Goal: Find specific page/section: Find specific page/section

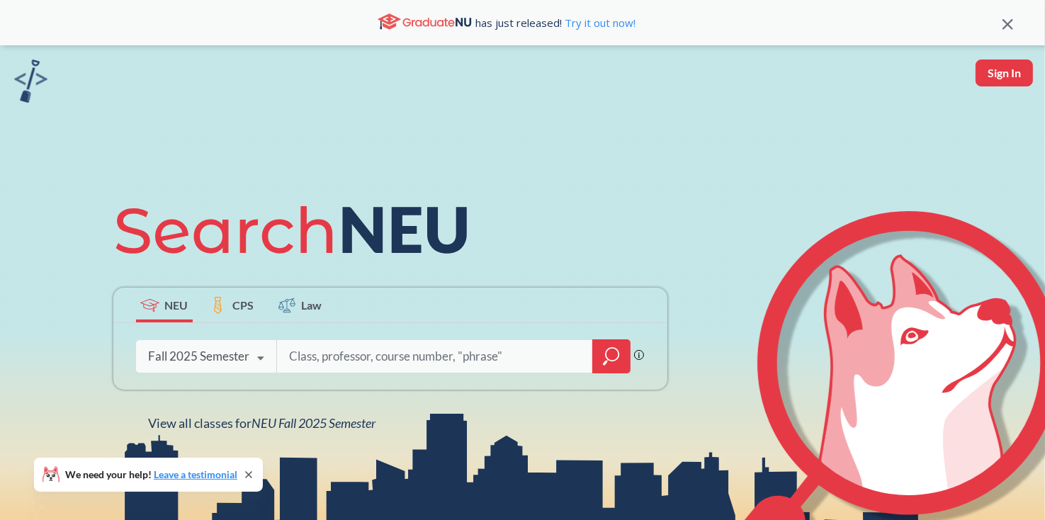
click at [225, 355] on div "Fall 2025 Semester" at bounding box center [199, 356] width 101 height 16
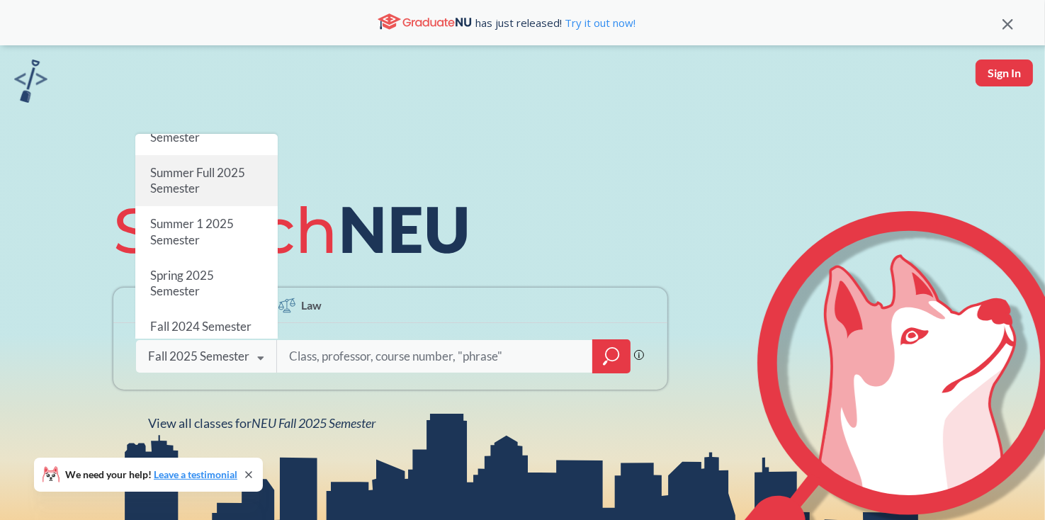
scroll to position [71, 0]
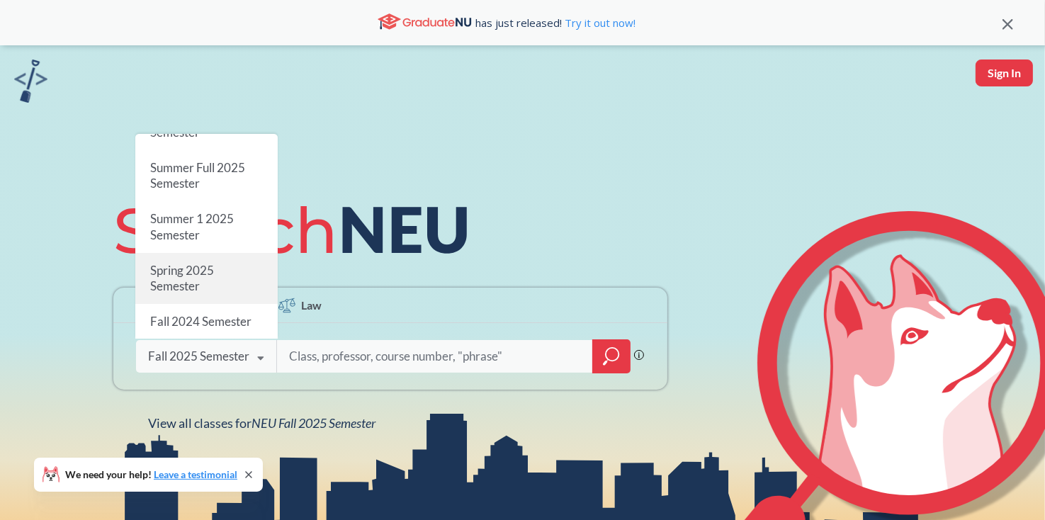
click at [219, 275] on div "Spring 2025 Semester" at bounding box center [206, 278] width 142 height 51
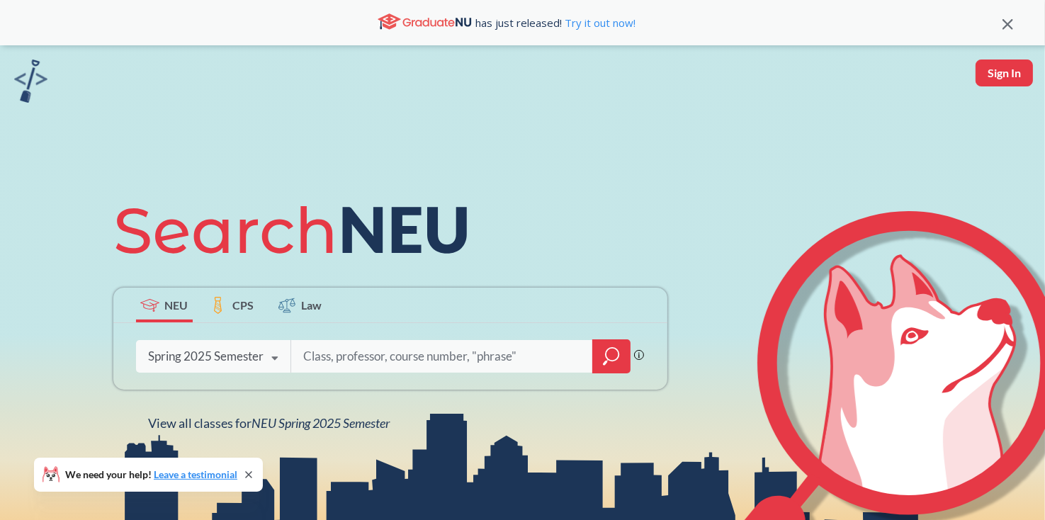
click at [349, 354] on input "search" at bounding box center [442, 356] width 280 height 30
type input "reinforcement"
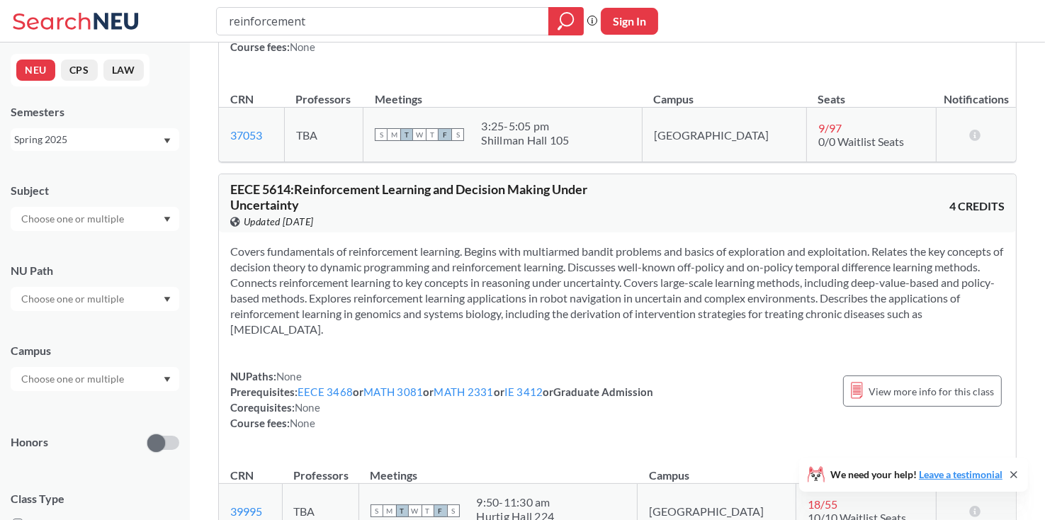
scroll to position [850, 0]
